Goal: Task Accomplishment & Management: Complete application form

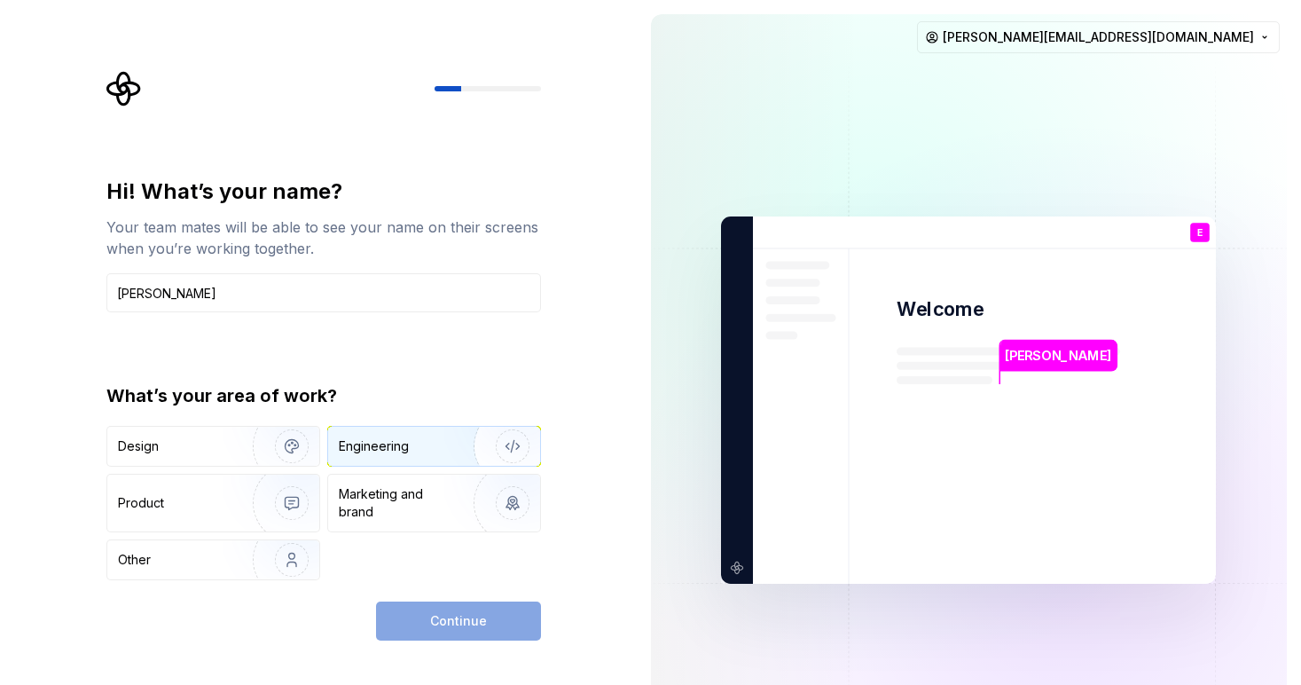
type input "[PERSON_NAME]"
click at [511, 449] on img "button" at bounding box center [501, 446] width 114 height 119
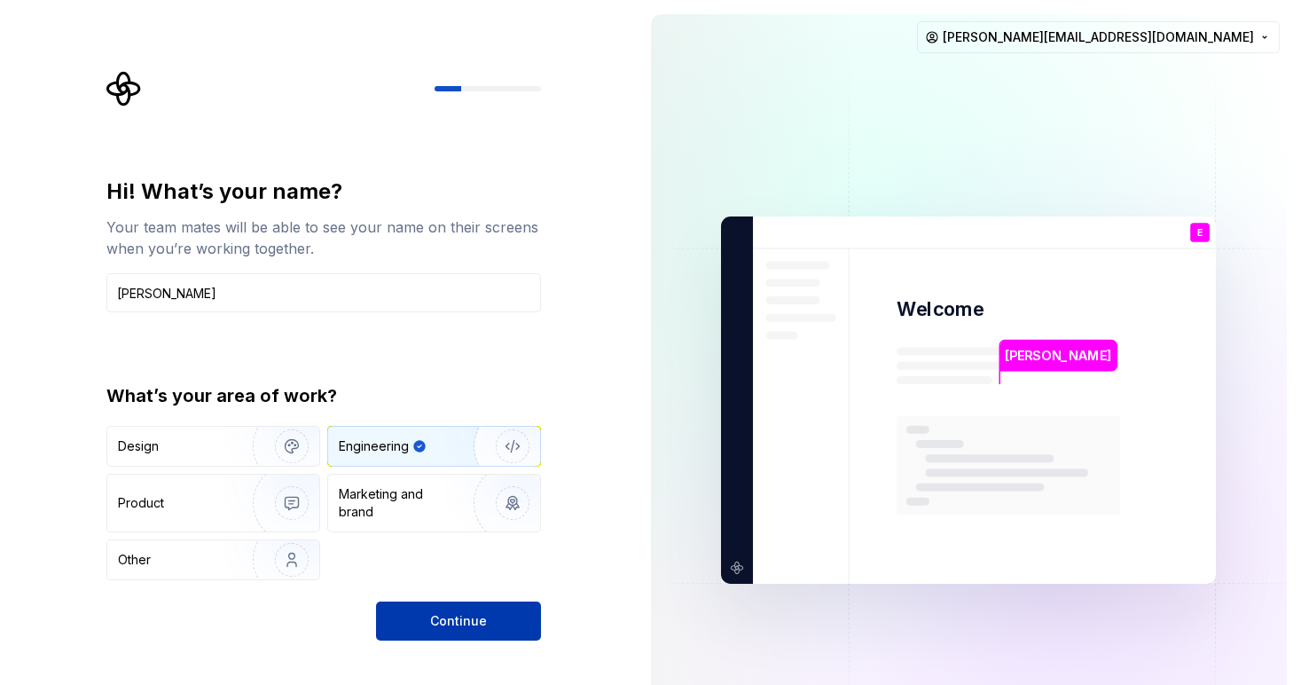
click at [471, 629] on span "Continue" at bounding box center [458, 621] width 57 height 18
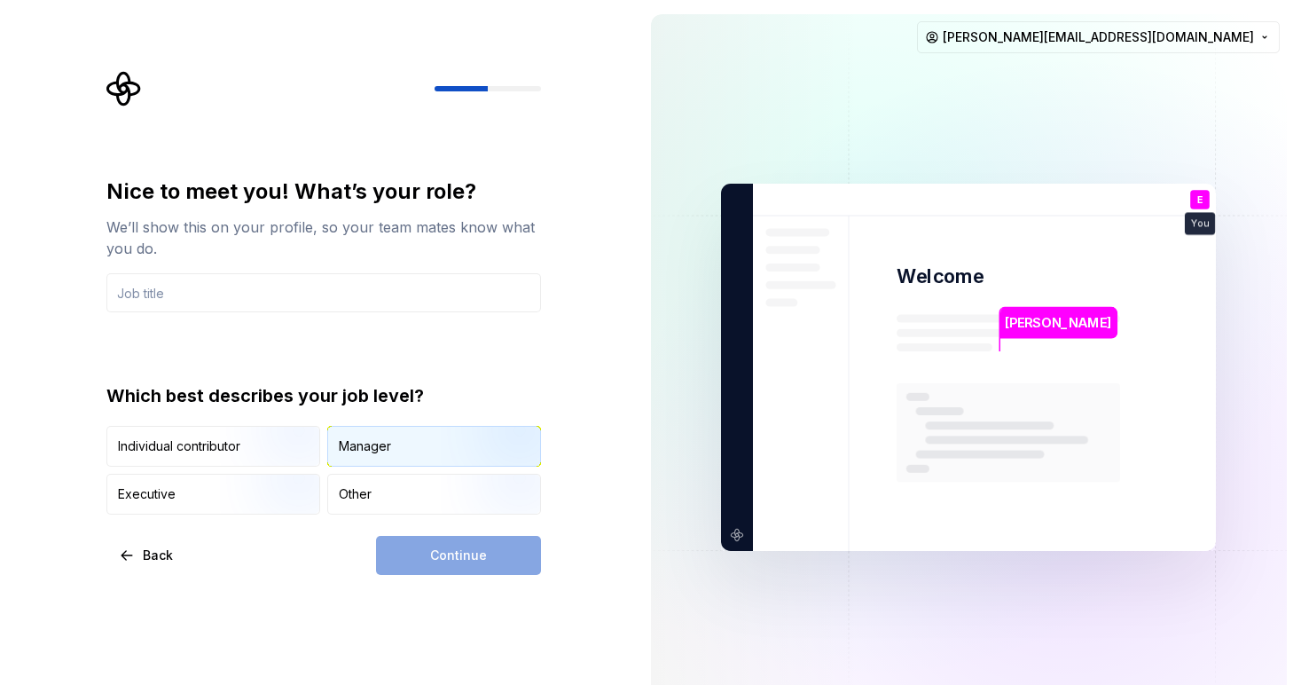
click at [394, 440] on div "Manager" at bounding box center [434, 446] width 212 height 39
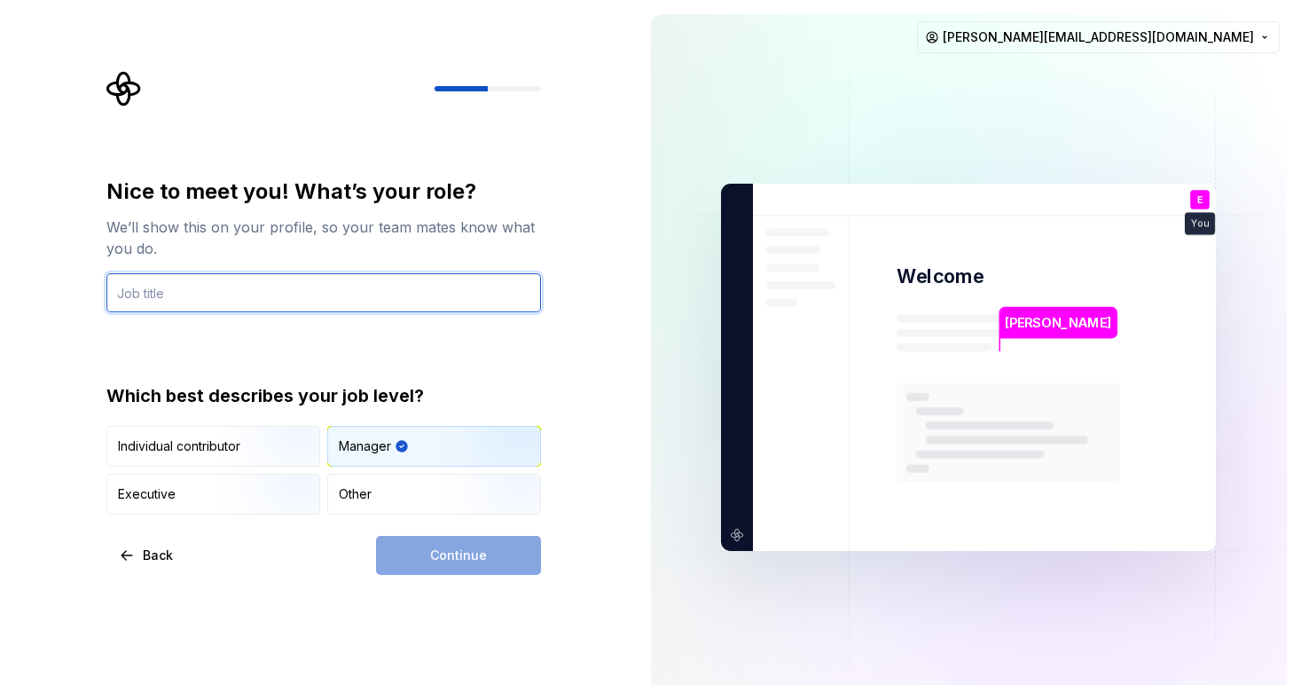
click at [364, 308] on input "text" at bounding box center [323, 292] width 435 height 39
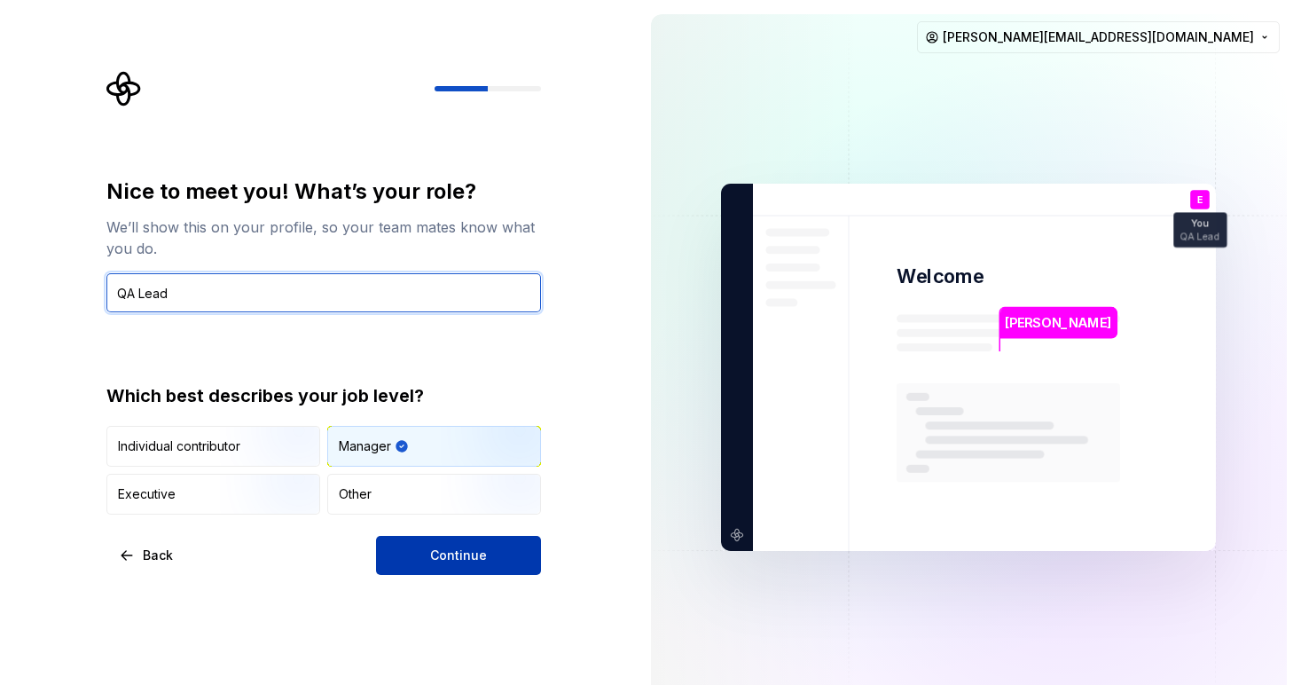
type input "QA Lead"
click at [532, 539] on button "Continue" at bounding box center [458, 555] width 165 height 39
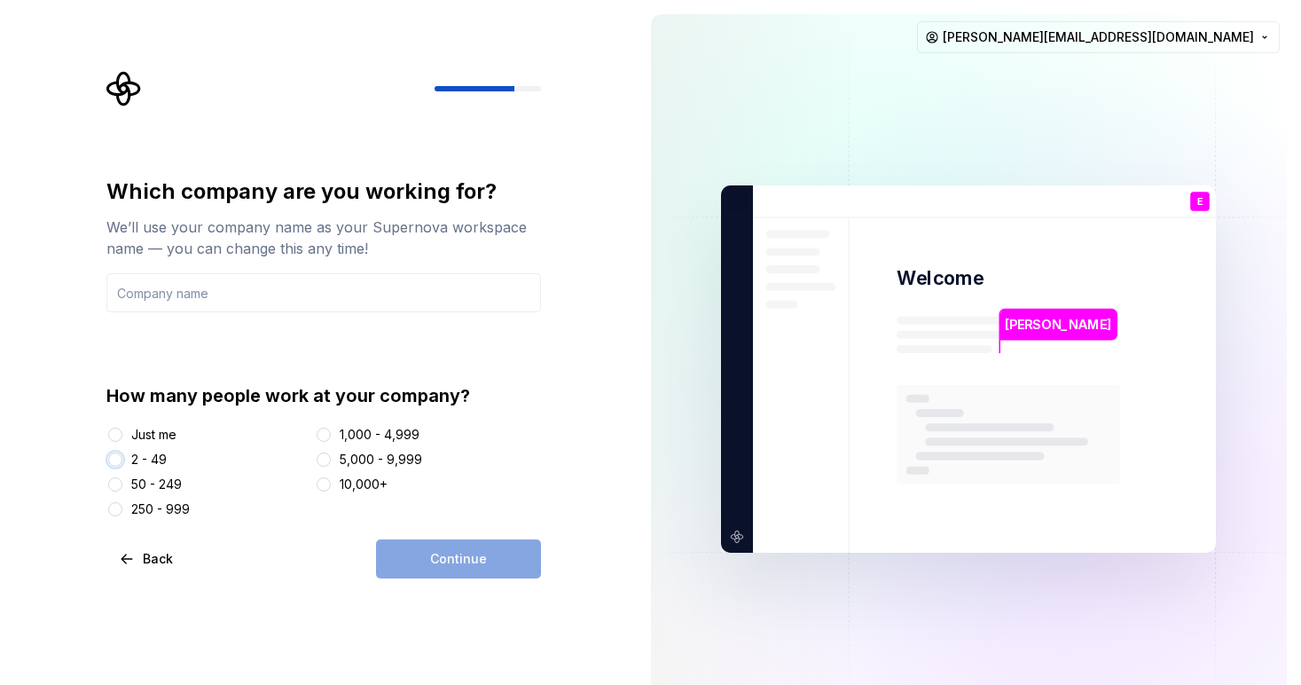
click at [113, 456] on button "2 - 49" at bounding box center [115, 459] width 14 height 14
click at [122, 476] on div at bounding box center [115, 485] width 18 height 18
click at [122, 480] on div at bounding box center [115, 485] width 18 height 18
click at [114, 483] on button "50 - 249" at bounding box center [115, 484] width 14 height 14
click at [300, 285] on input "text" at bounding box center [323, 292] width 435 height 39
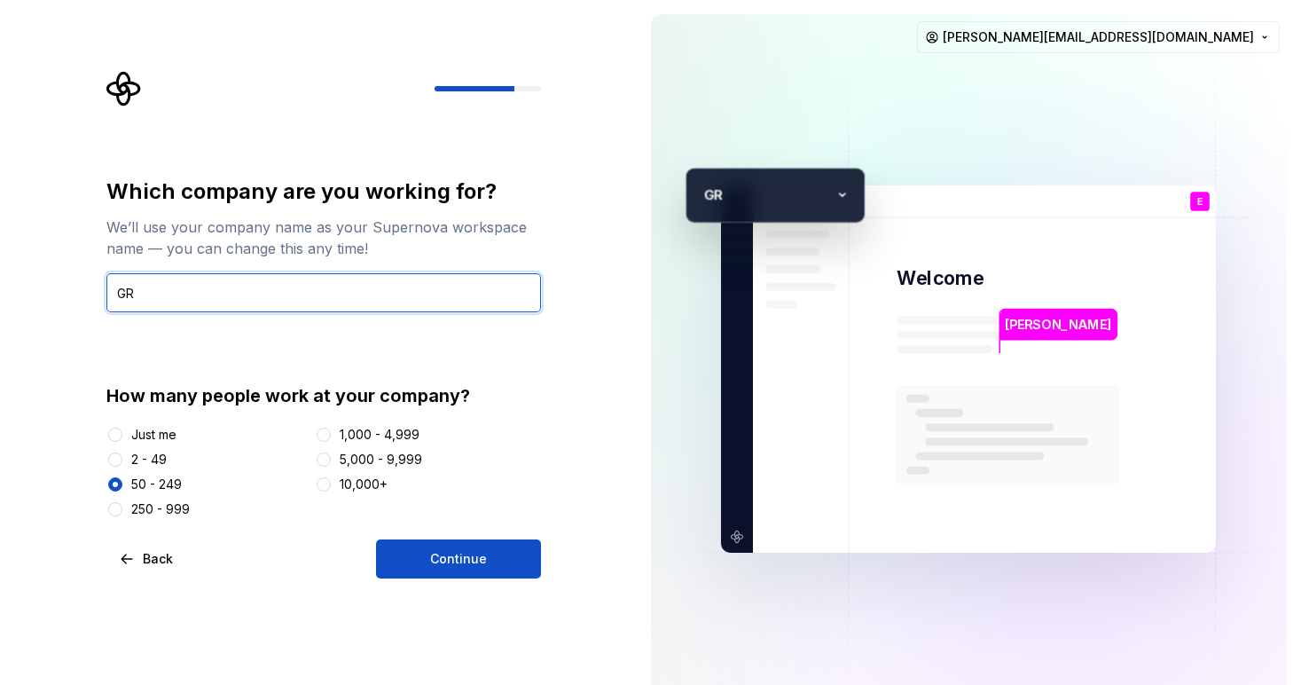
type input "G"
